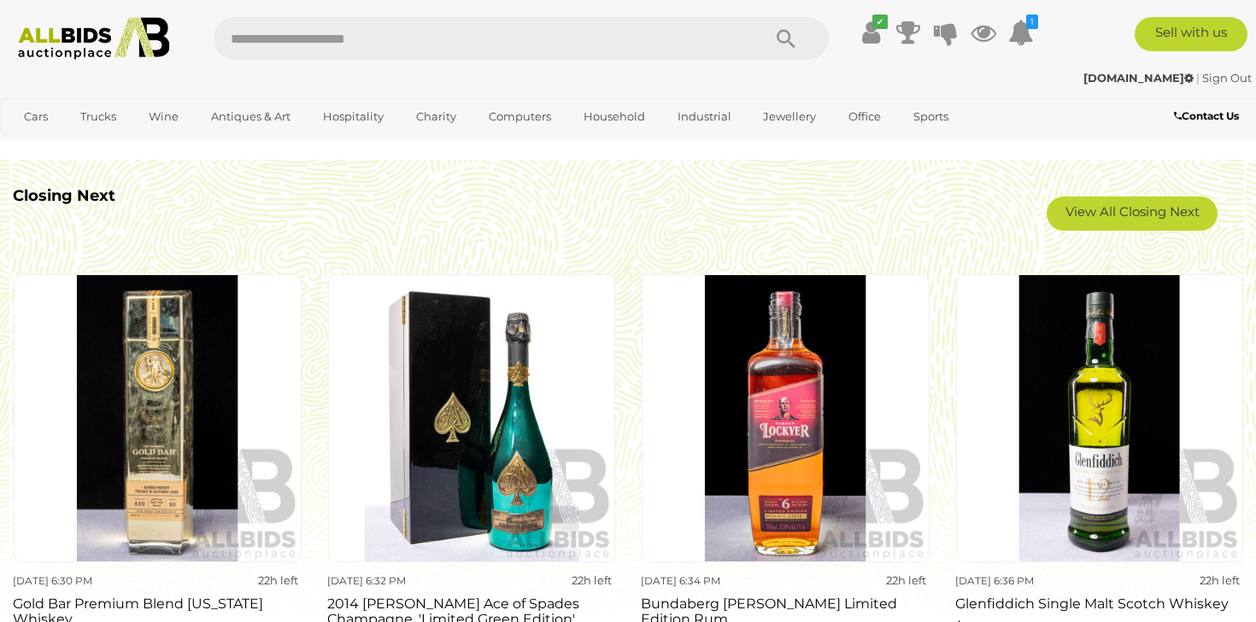
scroll to position [1513, 0]
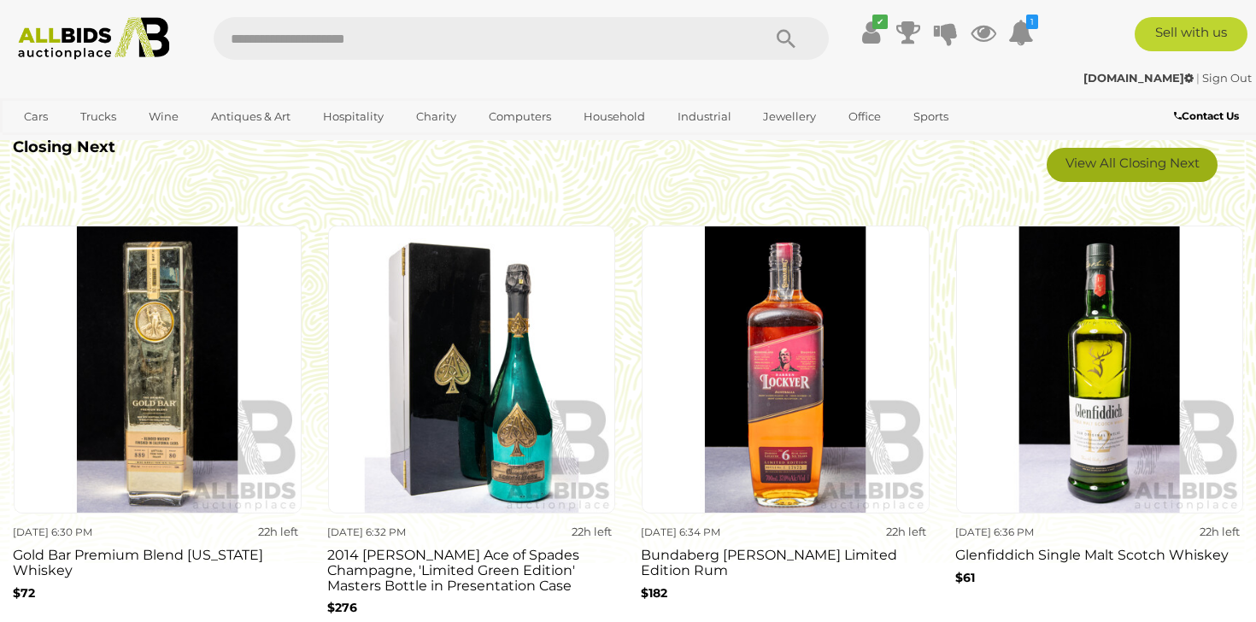
click at [1117, 167] on link "View All Closing Next" at bounding box center [1131, 165] width 171 height 34
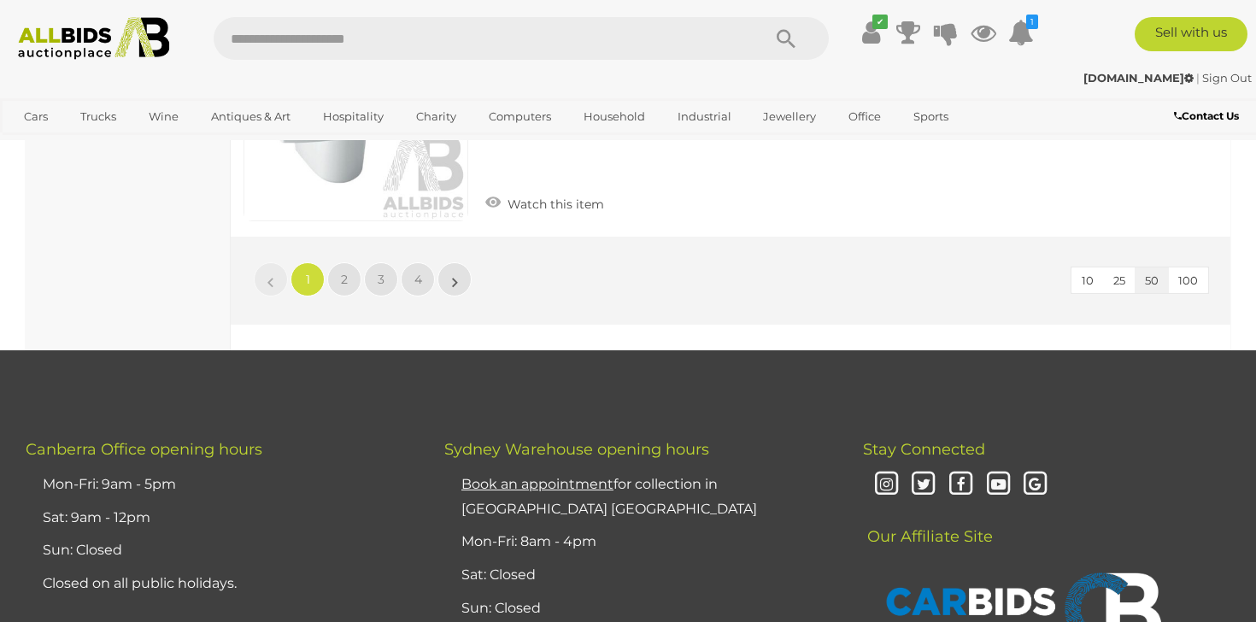
scroll to position [13070, 0]
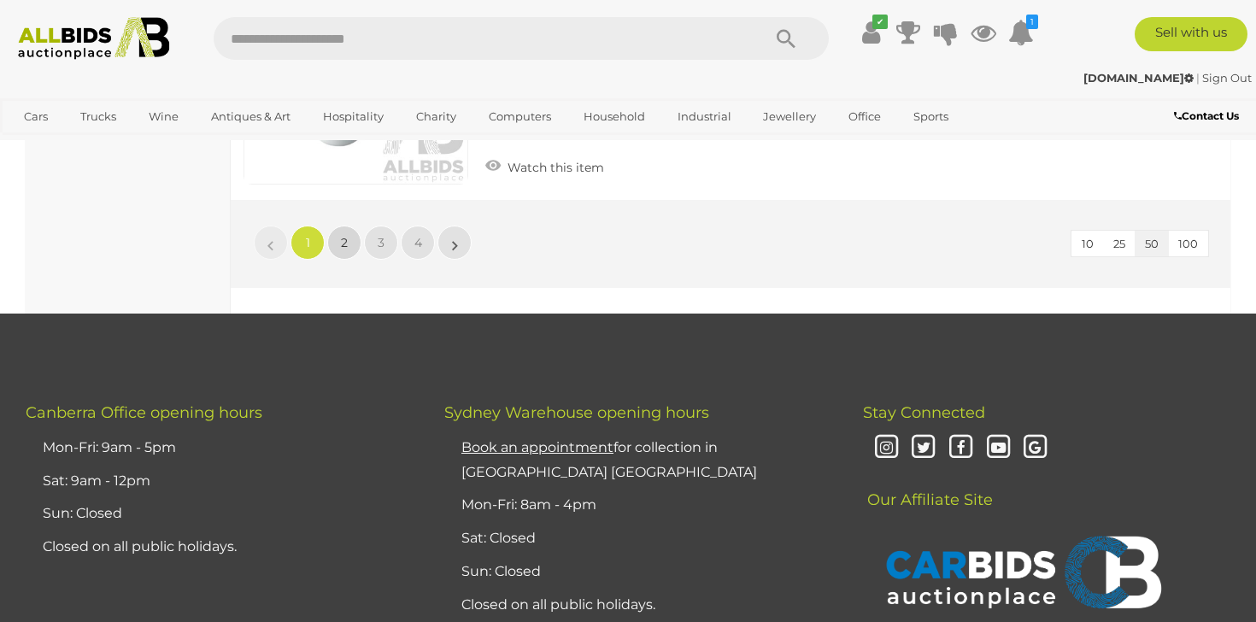
click at [352, 225] on link "2" at bounding box center [344, 242] width 34 height 34
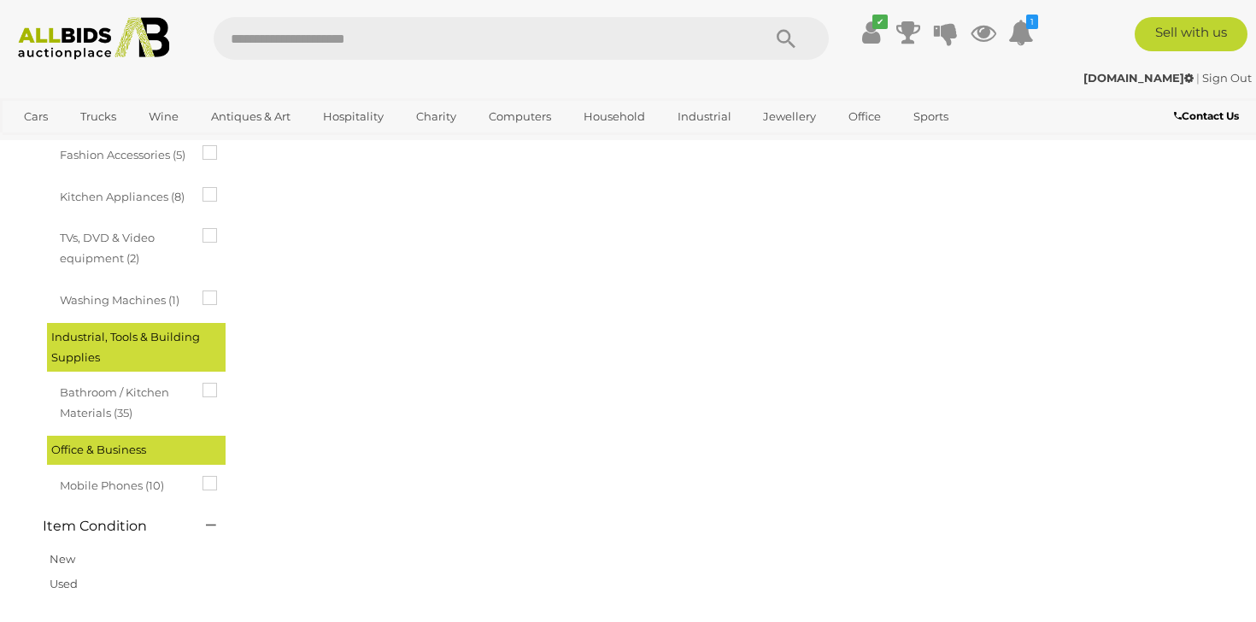
scroll to position [87, 0]
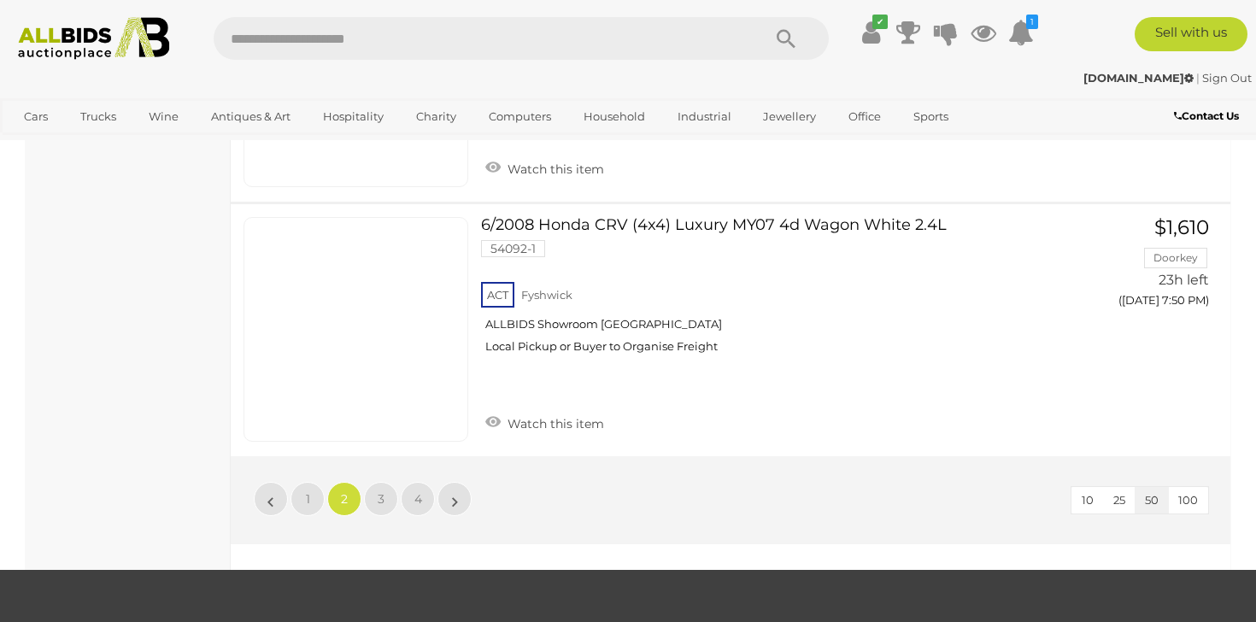
scroll to position [12712, 0]
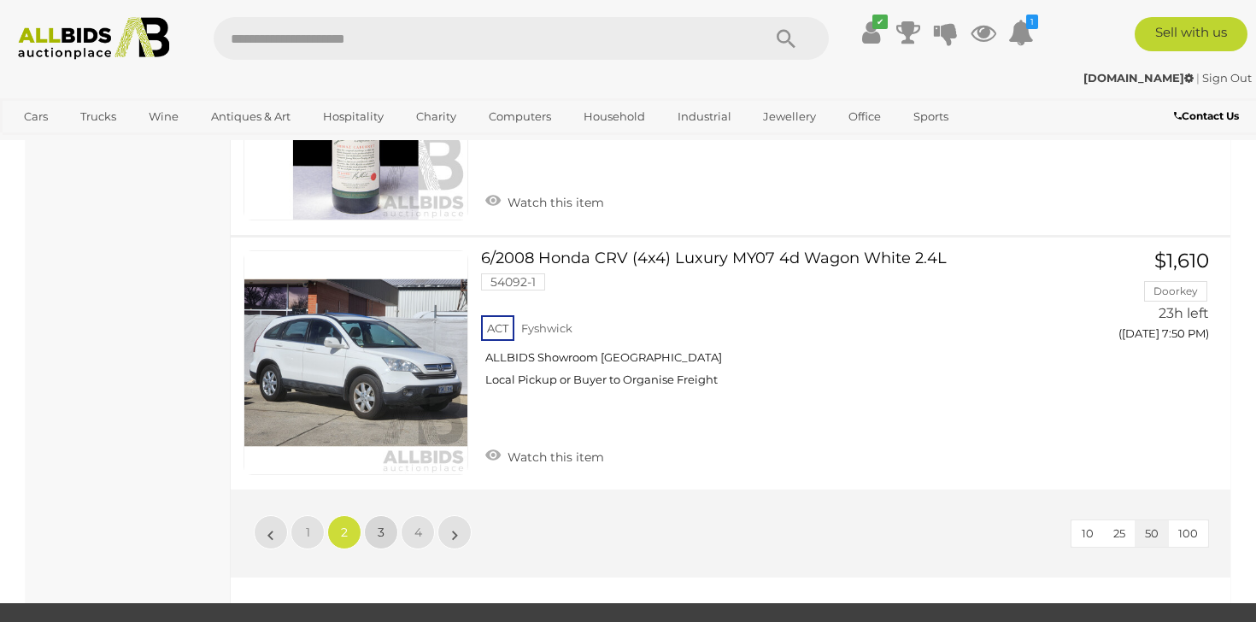
click at [382, 542] on link "3" at bounding box center [381, 532] width 34 height 34
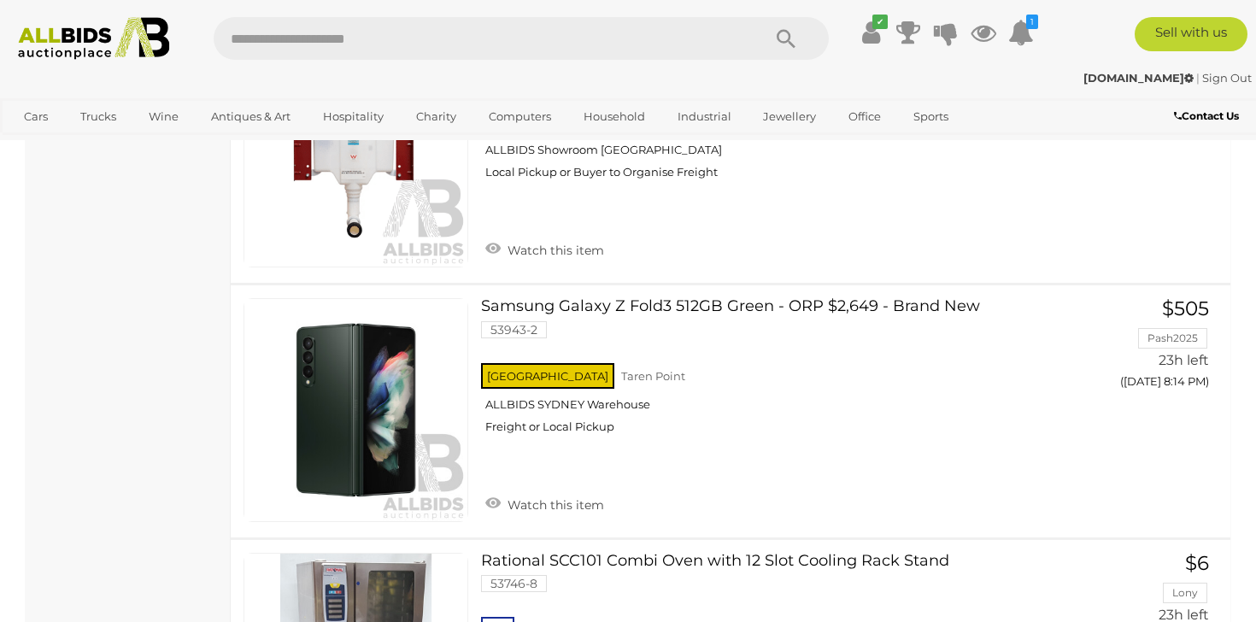
scroll to position [10612, 0]
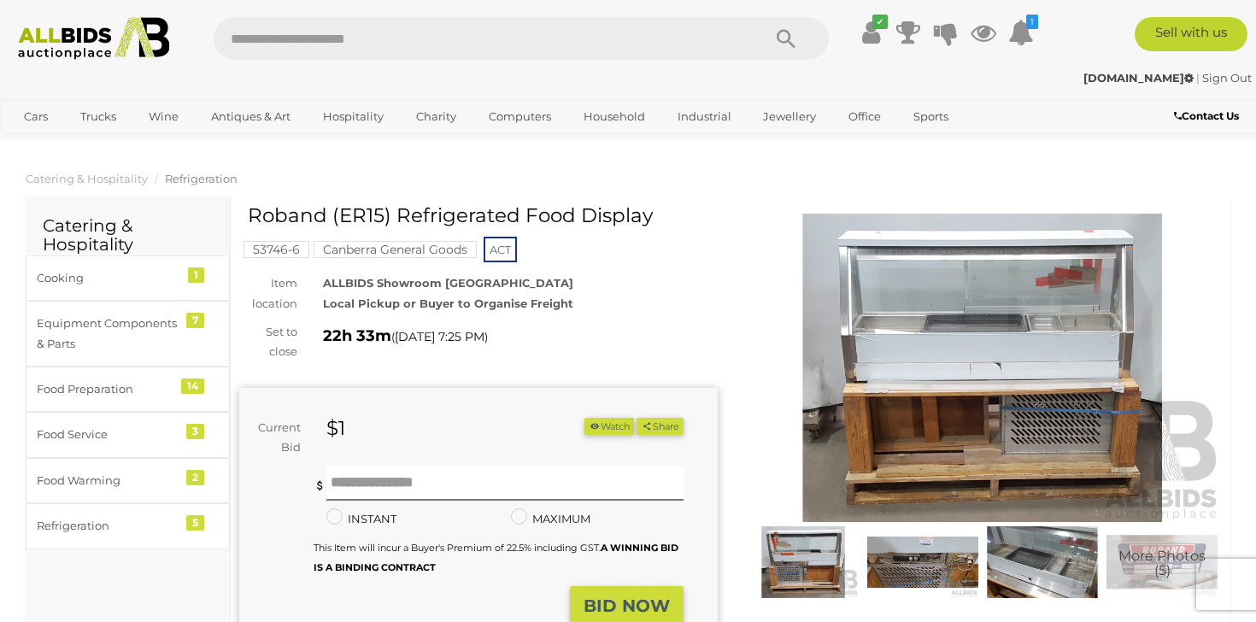
click at [951, 323] on img at bounding box center [982, 368] width 478 height 308
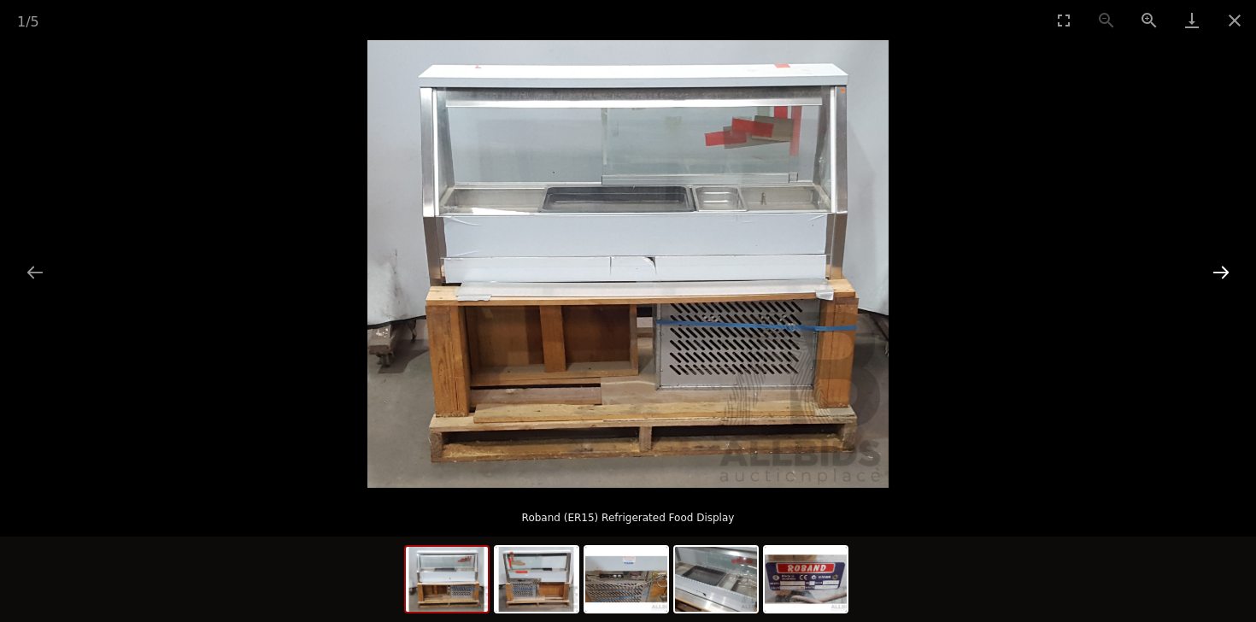
click at [1220, 266] on button "Next slide" at bounding box center [1221, 271] width 36 height 33
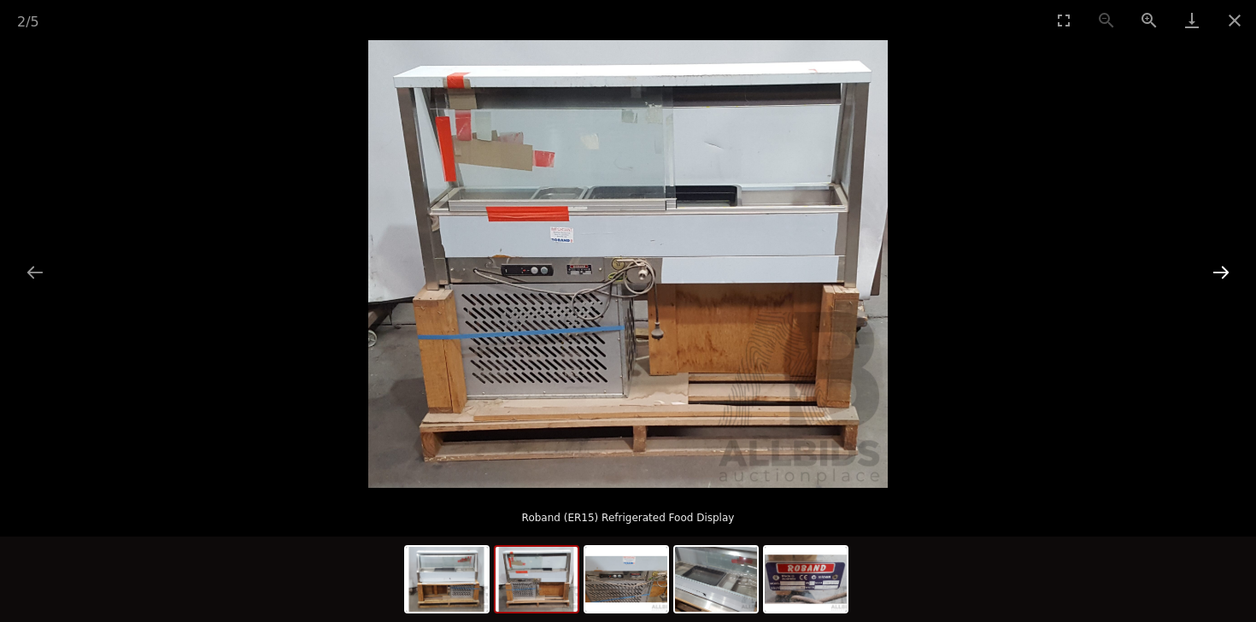
click at [1220, 266] on button "Next slide" at bounding box center [1221, 271] width 36 height 33
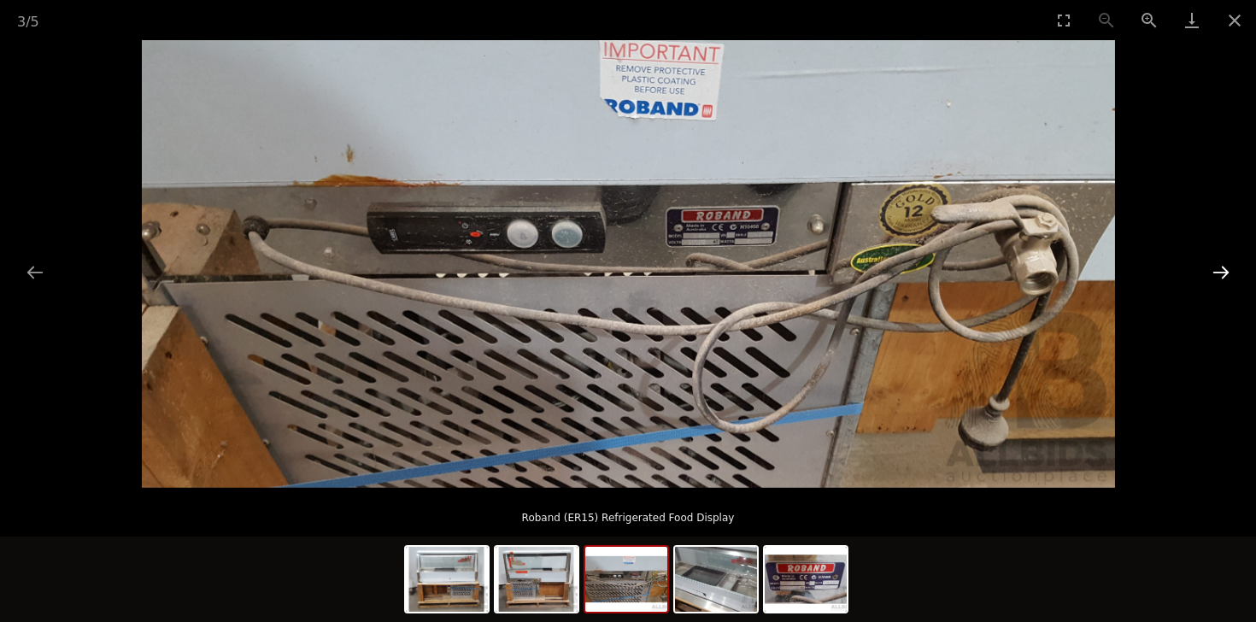
click at [1220, 266] on button "Next slide" at bounding box center [1221, 271] width 36 height 33
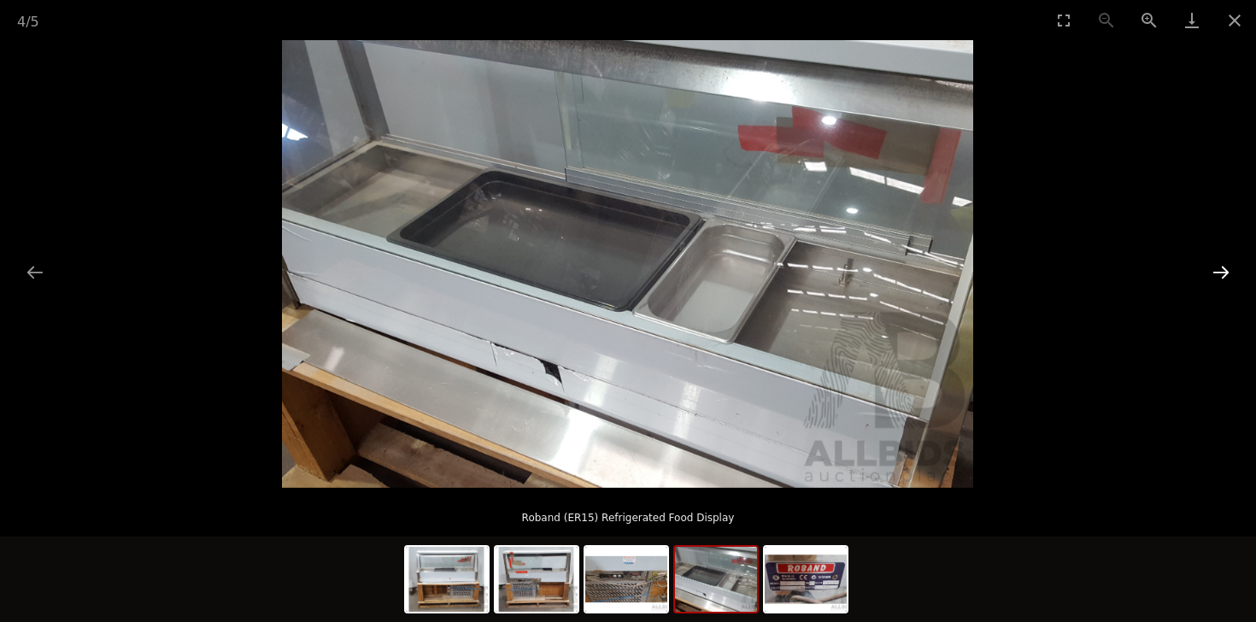
click at [1220, 266] on button "Next slide" at bounding box center [1221, 271] width 36 height 33
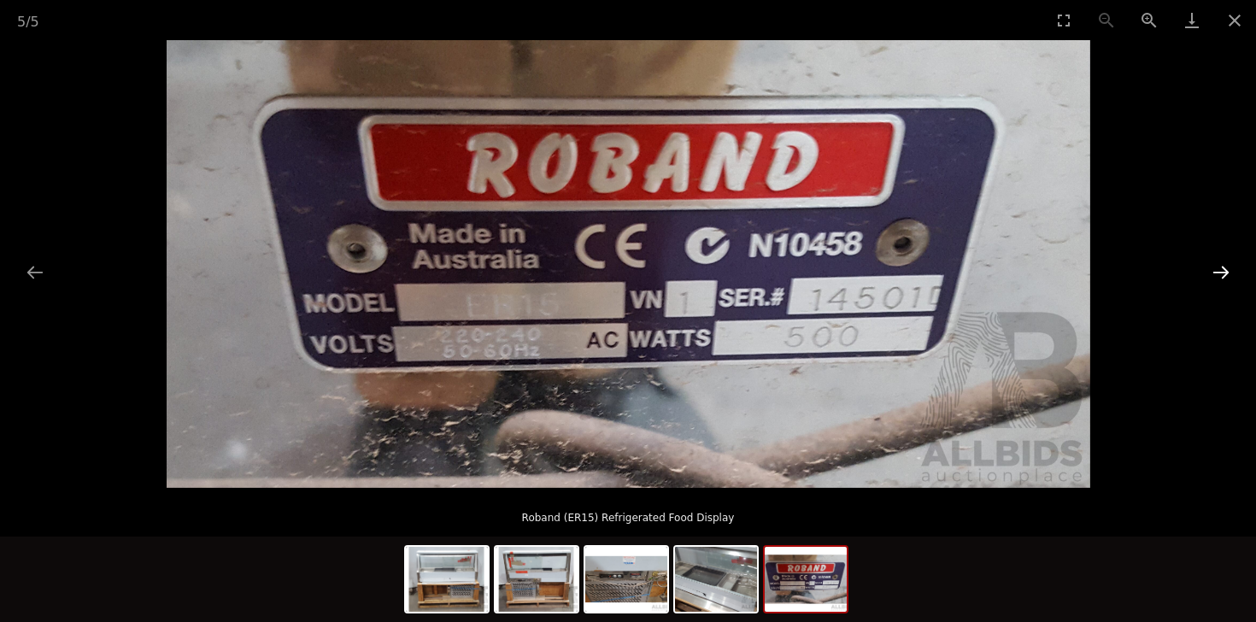
click at [1220, 266] on button "Next slide" at bounding box center [1221, 271] width 36 height 33
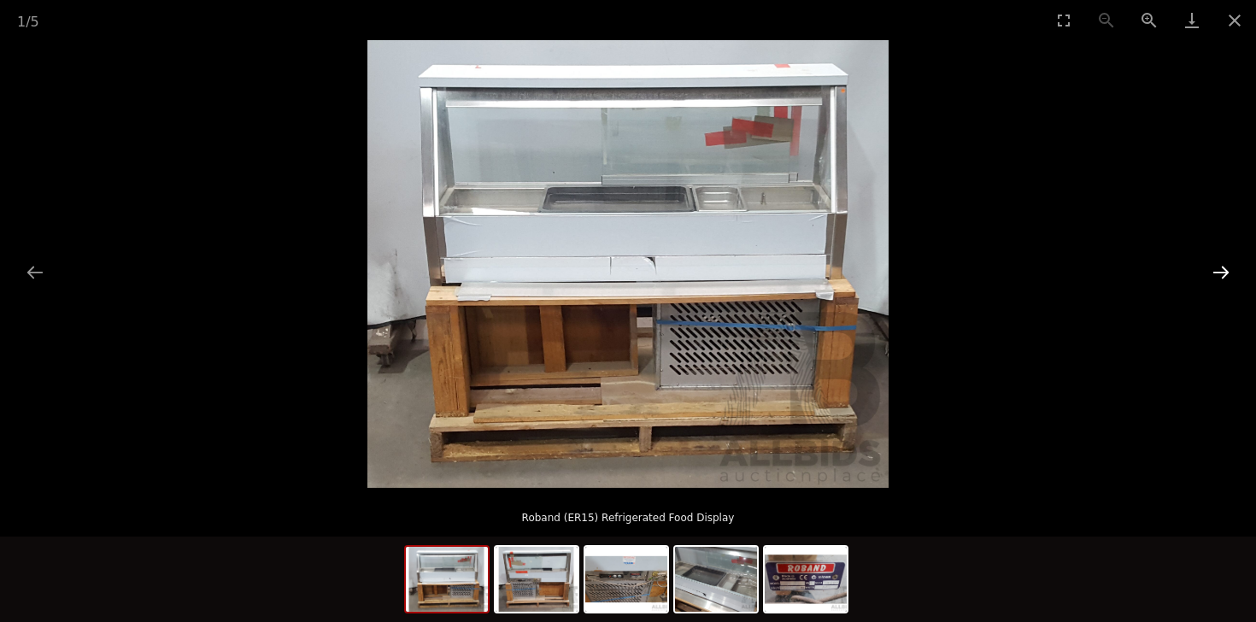
click at [1220, 266] on button "Next slide" at bounding box center [1221, 271] width 36 height 33
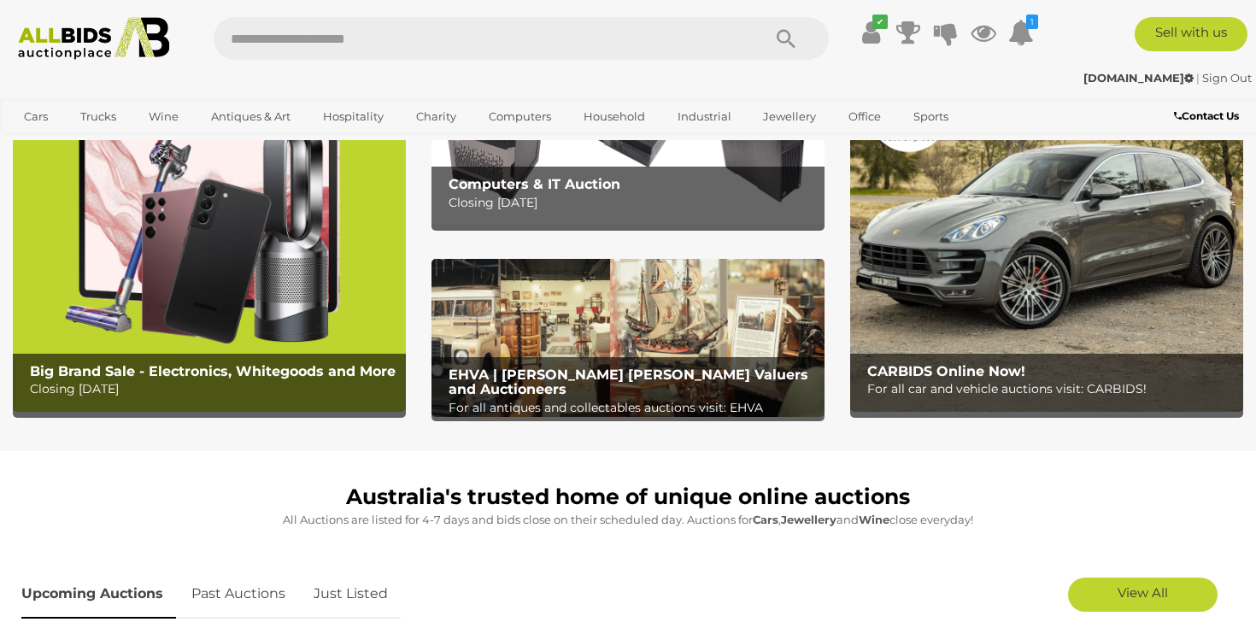
scroll to position [49, 0]
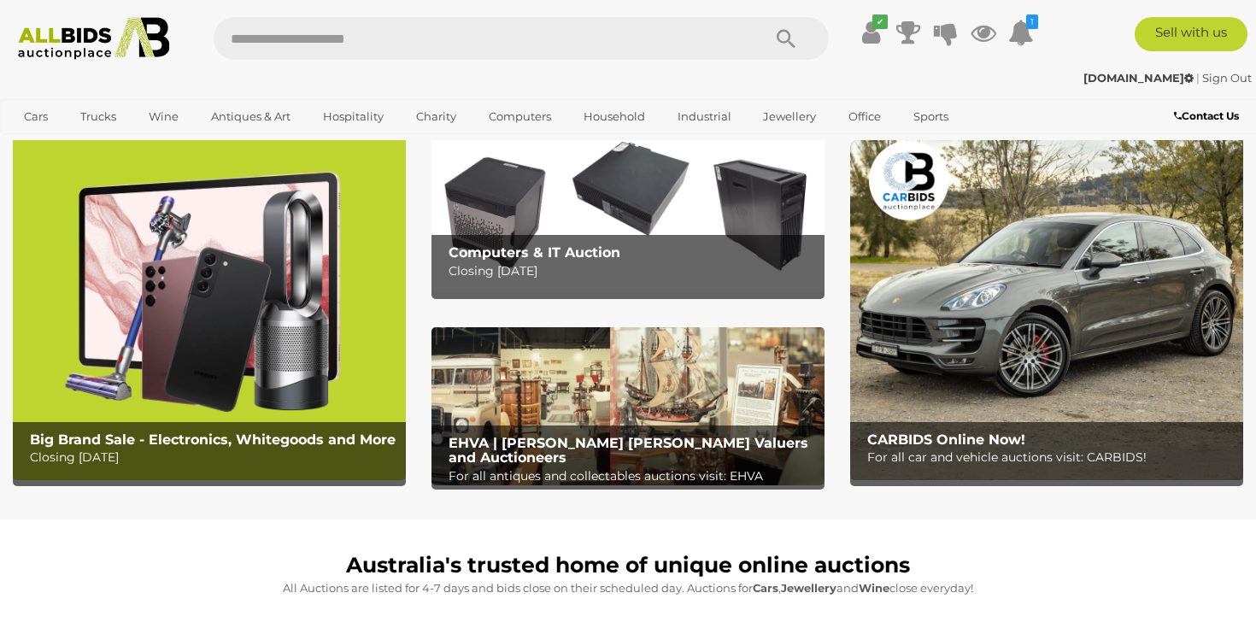
click at [309, 295] on img at bounding box center [209, 308] width 393 height 344
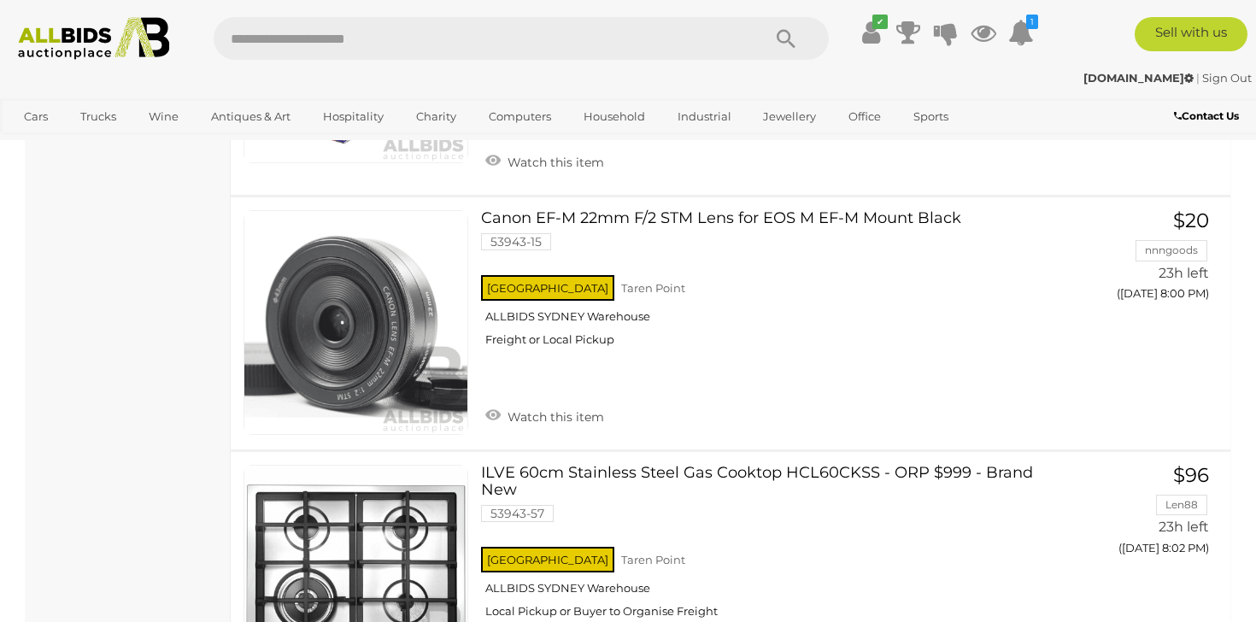
scroll to position [8701, 0]
